Goal: Task Accomplishment & Management: Complete application form

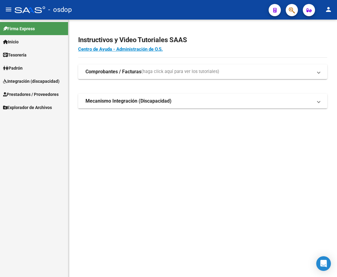
click at [43, 96] on span "Prestadores / Proveedores" at bounding box center [30, 94] width 55 height 7
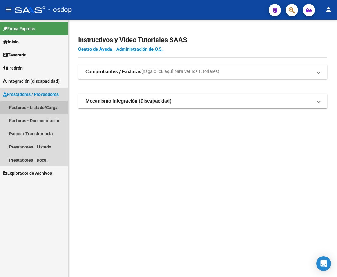
click at [49, 109] on link "Facturas - Listado/Carga" at bounding box center [34, 107] width 68 height 13
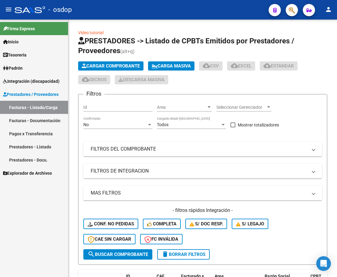
click at [38, 143] on link "Prestadores - Listado" at bounding box center [34, 146] width 68 height 13
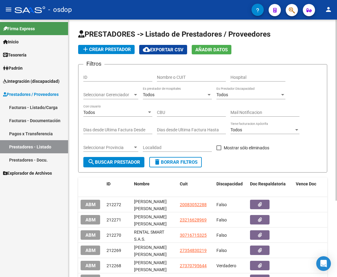
click at [171, 79] on input "Nombre o CUIT" at bounding box center [191, 77] width 69 height 5
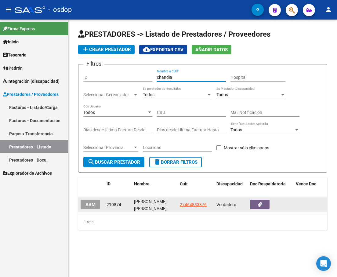
type input "chandia"
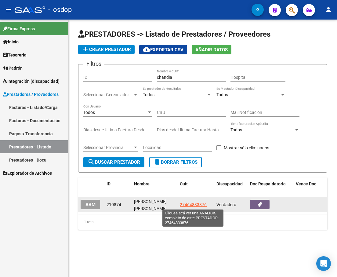
click at [195, 204] on span "27464833876" at bounding box center [193, 204] width 27 height 5
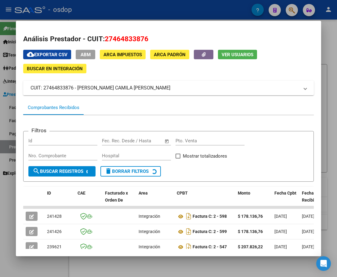
scroll to position [91, 0]
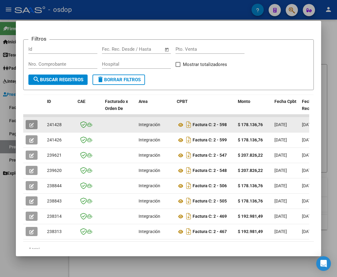
click at [30, 126] on icon "button" at bounding box center [31, 125] width 5 height 5
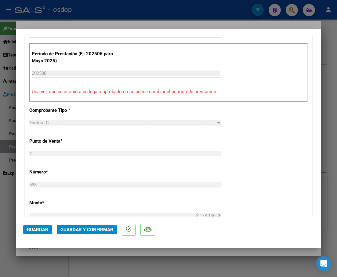
scroll to position [122, 0]
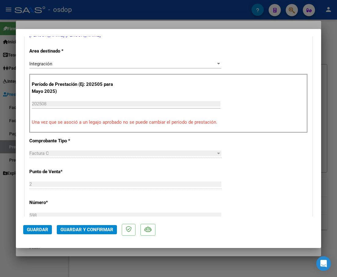
click at [140, 16] on div at bounding box center [168, 138] width 337 height 277
type input "$ 0,00"
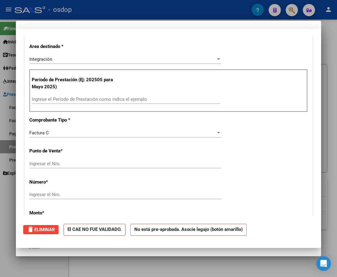
scroll to position [0, 0]
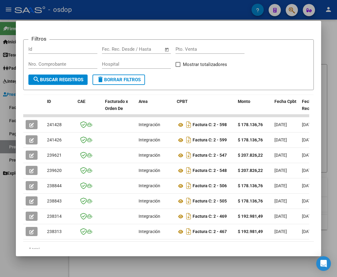
click at [116, 11] on div at bounding box center [168, 138] width 337 height 277
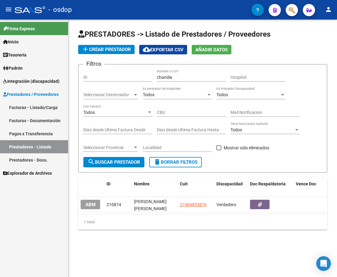
click at [49, 109] on link "Facturas - Listado/Carga" at bounding box center [34, 107] width 68 height 13
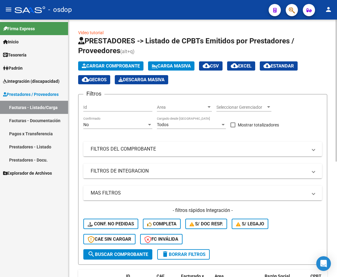
scroll to position [30, 0]
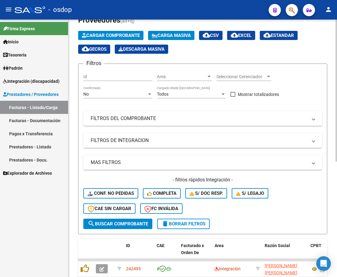
click at [148, 141] on mat-panel-title "FILTROS DE INTEGRACION" at bounding box center [199, 140] width 217 height 7
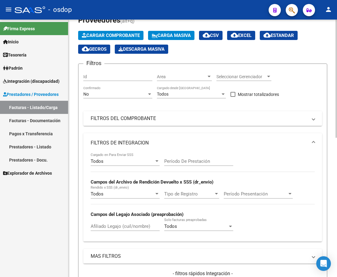
click at [155, 119] on mat-panel-title "FILTROS DEL COMPROBANTE" at bounding box center [199, 118] width 217 height 7
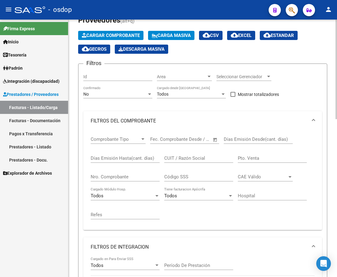
click at [191, 159] on input "CUIT / Razón Social" at bounding box center [198, 157] width 69 height 5
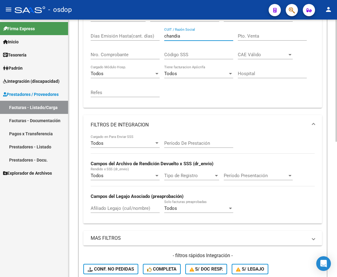
type input "chandia"
click at [169, 124] on mat-panel-title "FILTROS DE INTEGRACION" at bounding box center [199, 124] width 217 height 7
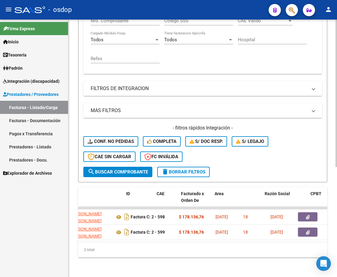
scroll to position [0, 0]
